Goal: Task Accomplishment & Management: Complete application form

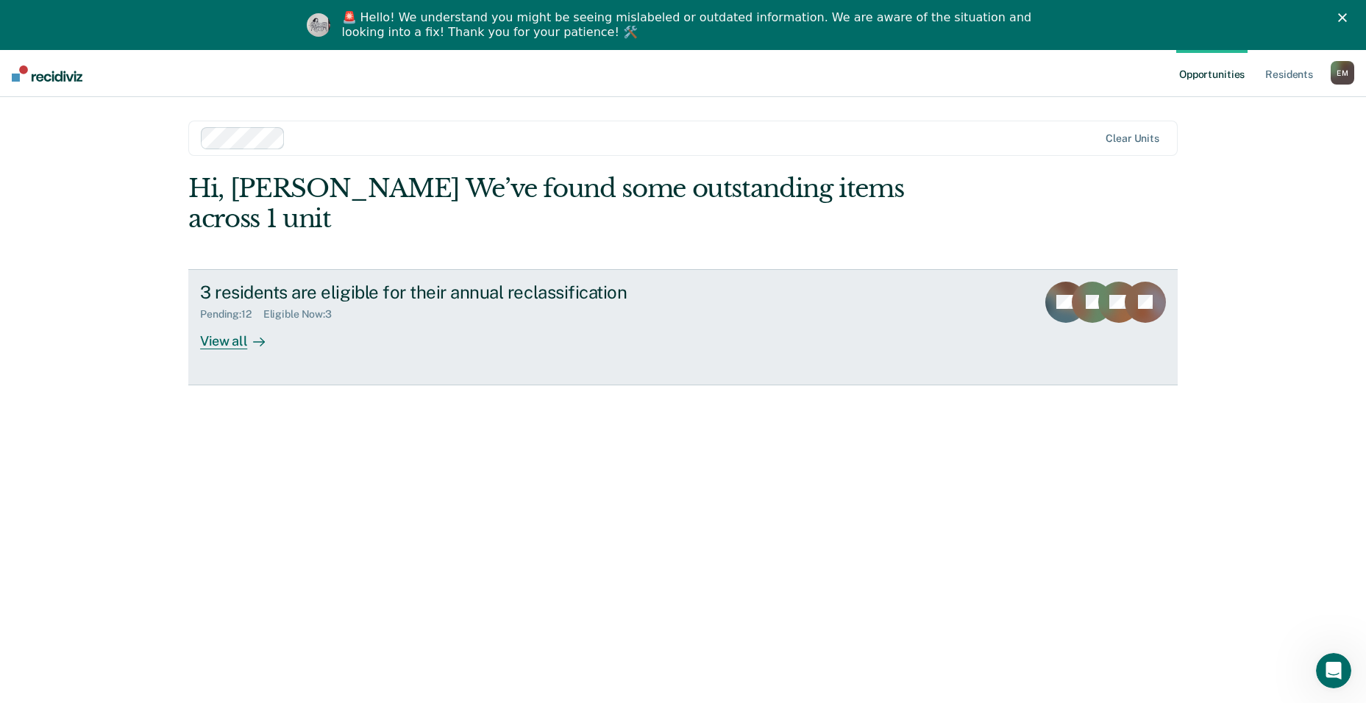
click at [258, 282] on div "3 residents are eligible for their annual reclassification" at bounding box center [458, 292] width 516 height 21
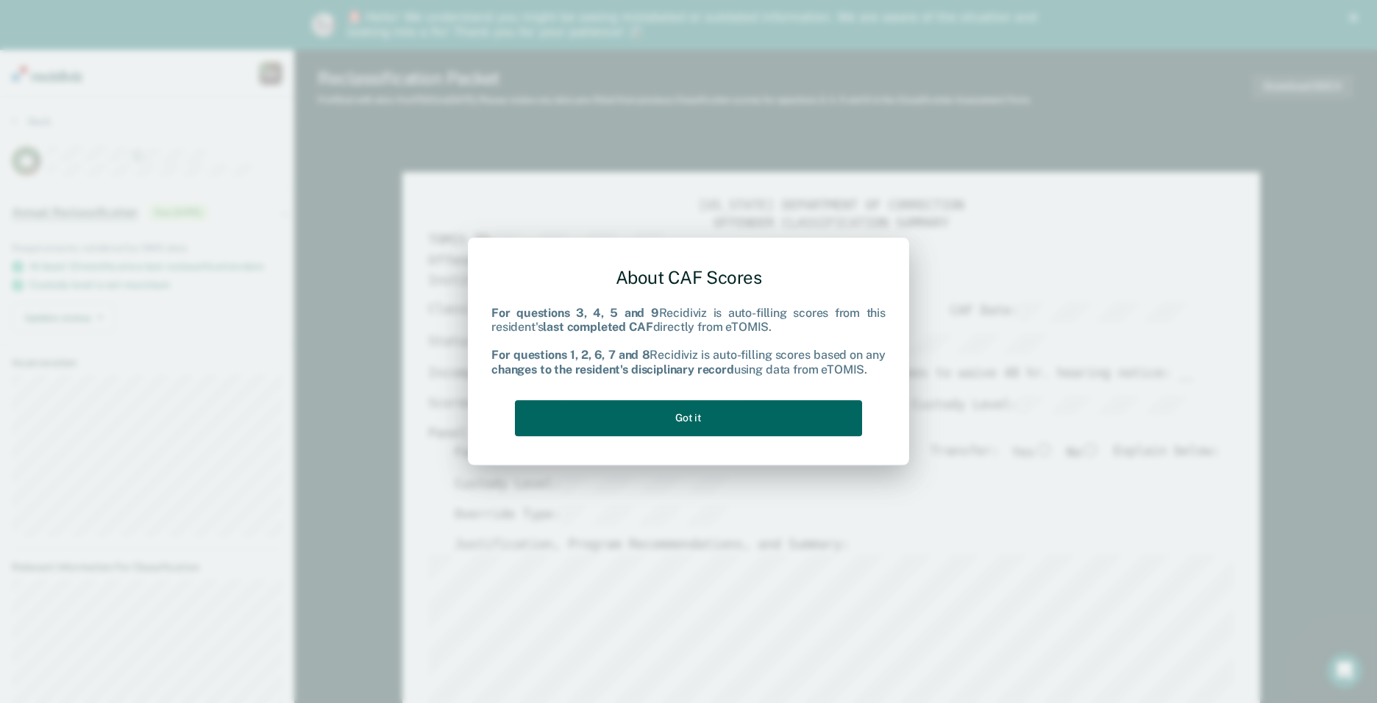
click at [675, 413] on button "Got it" at bounding box center [688, 418] width 347 height 36
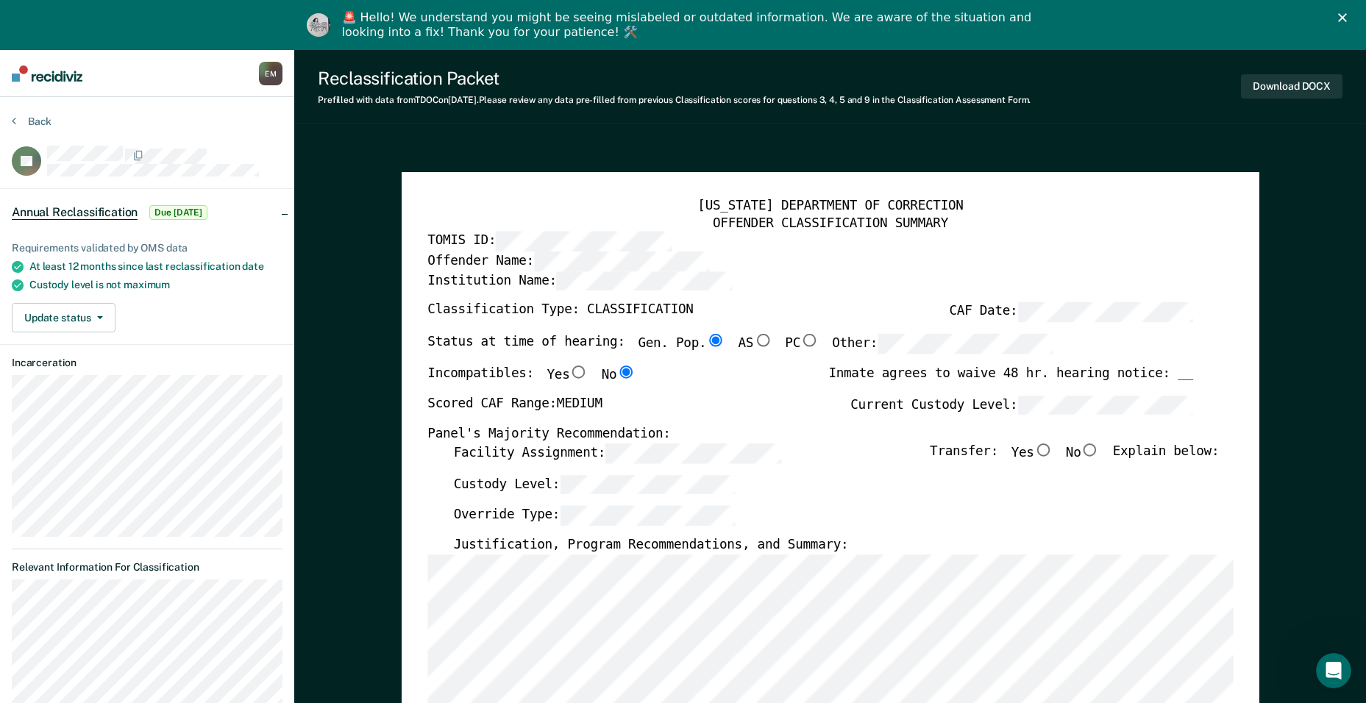
type textarea "x"
